Goal: Task Accomplishment & Management: Use online tool/utility

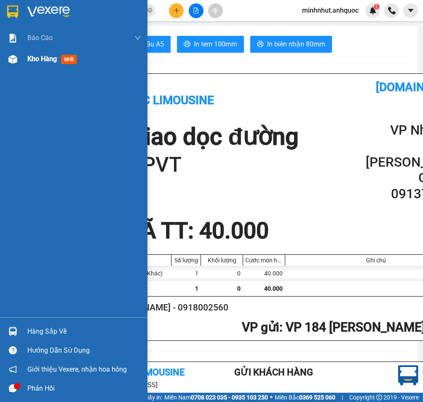
click at [21, 61] on div "Kho hàng mới" at bounding box center [74, 58] width 148 height 21
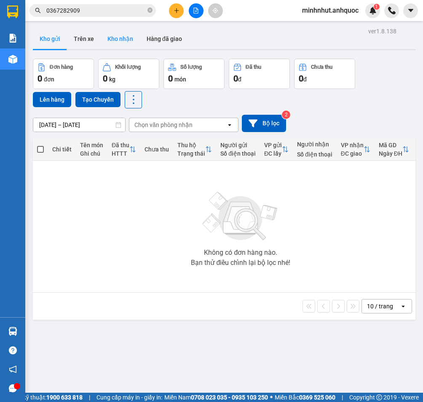
click at [116, 44] on button "Kho nhận" at bounding box center [120, 39] width 39 height 20
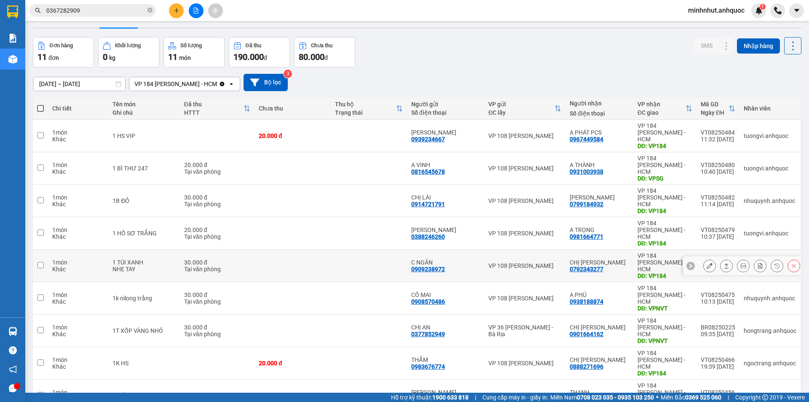
scroll to position [40, 0]
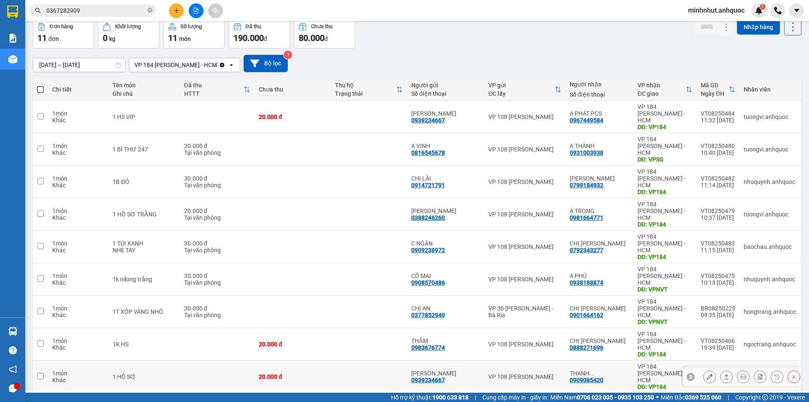
click at [423, 374] on icon at bounding box center [710, 377] width 6 height 6
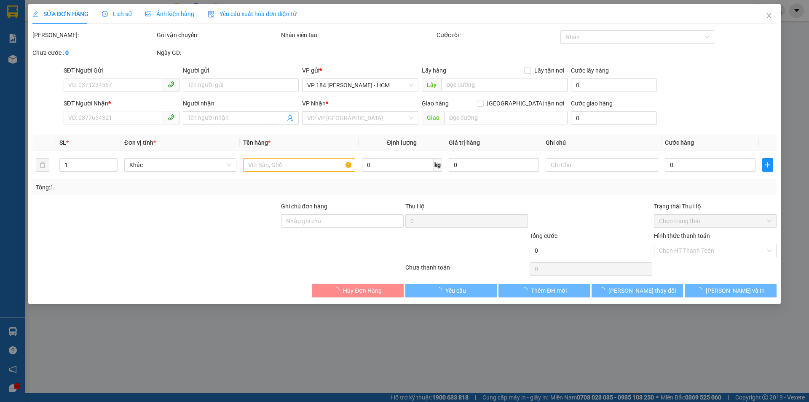
type input "0939234667"
type input "[PERSON_NAME]"
type input "0909085420"
type input "THANH VIPPOST"
type input "VP184"
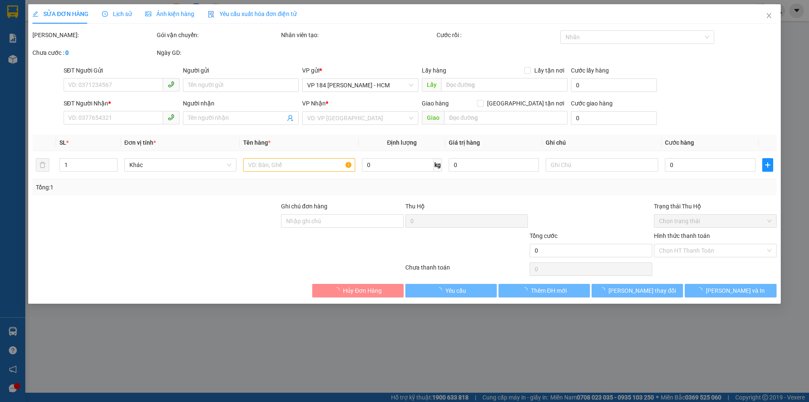
type input "20.000"
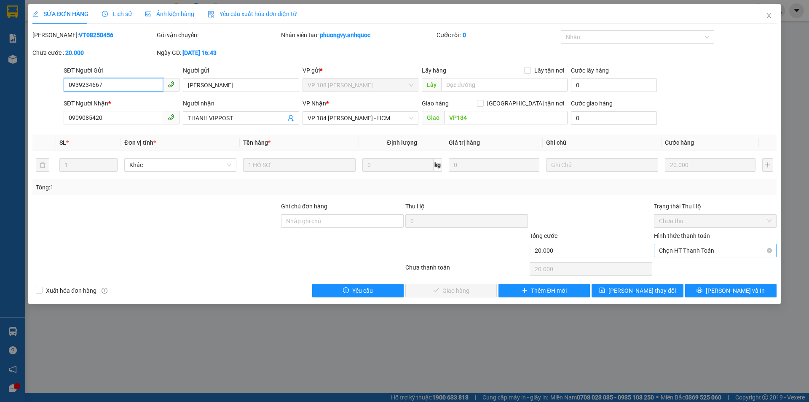
click at [423, 249] on span "Chọn HT Thanh Toán" at bounding box center [715, 250] width 113 height 13
click at [423, 268] on div "Tại văn phòng" at bounding box center [715, 267] width 113 height 9
type input "0"
click at [423, 292] on button "[PERSON_NAME] và Giao hàng" at bounding box center [451, 290] width 91 height 13
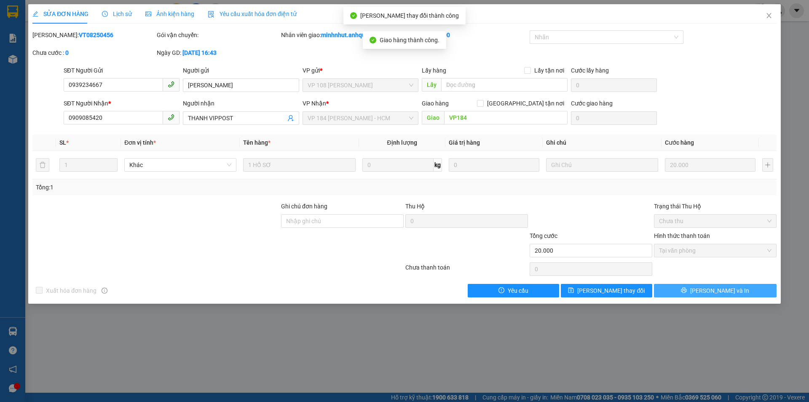
click at [423, 292] on span "[PERSON_NAME] và In" at bounding box center [720, 290] width 59 height 9
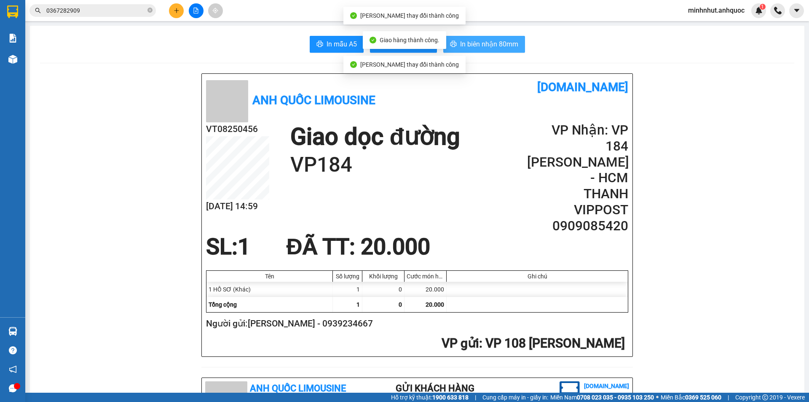
click at [423, 46] on span "In biên nhận 80mm" at bounding box center [489, 44] width 58 height 11
